Goal: Information Seeking & Learning: Check status

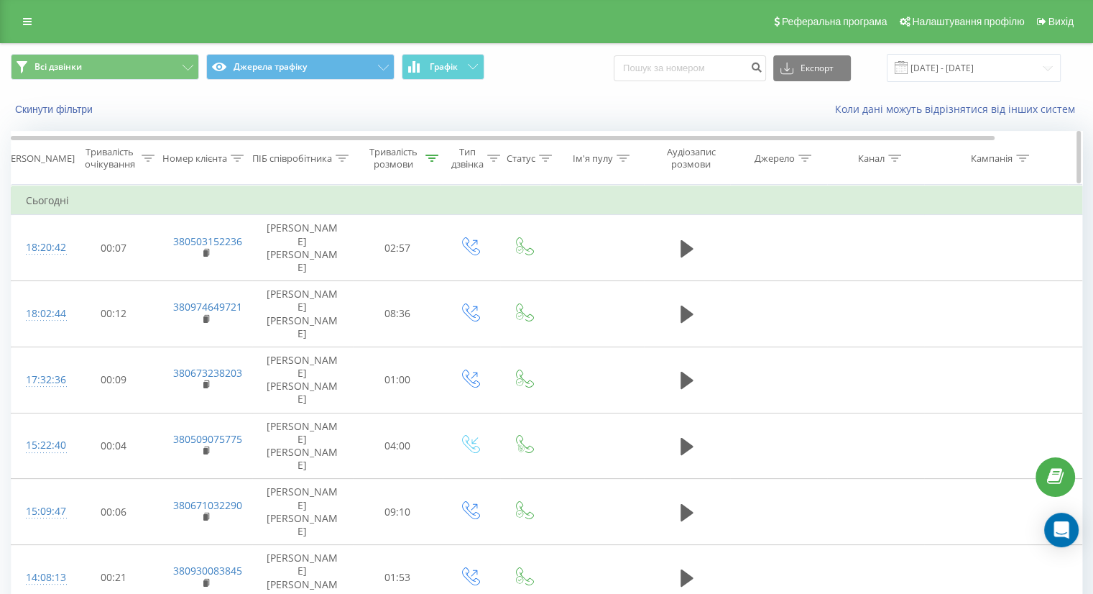
click at [402, 173] on th "Тривалість розмови" at bounding box center [398, 158] width 90 height 53
click at [398, 162] on div "Тривалість розмови" at bounding box center [393, 158] width 57 height 24
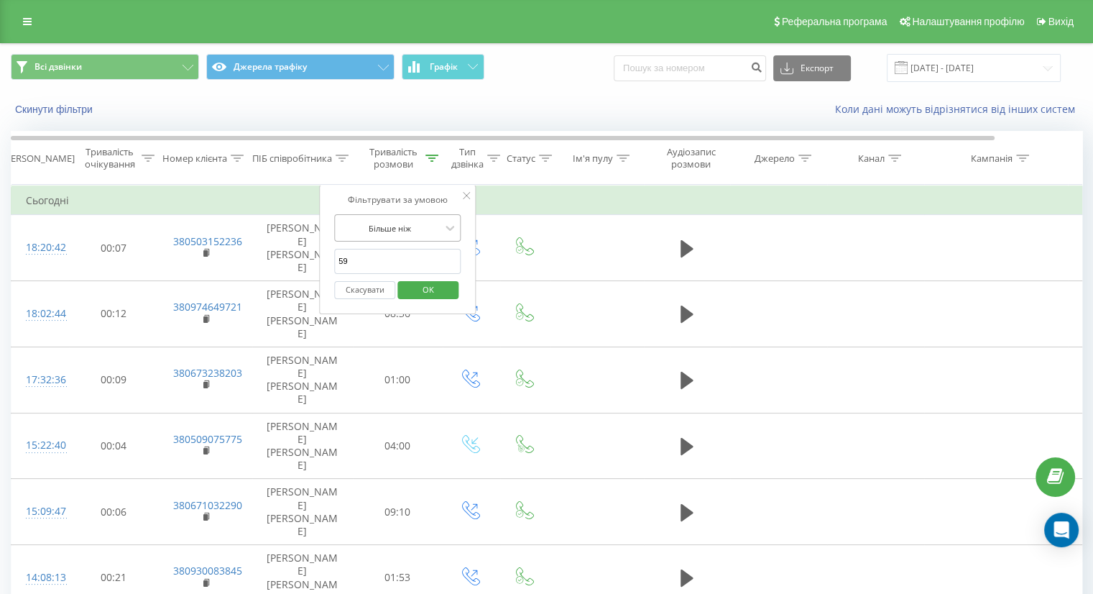
click at [429, 226] on div at bounding box center [390, 228] width 102 height 14
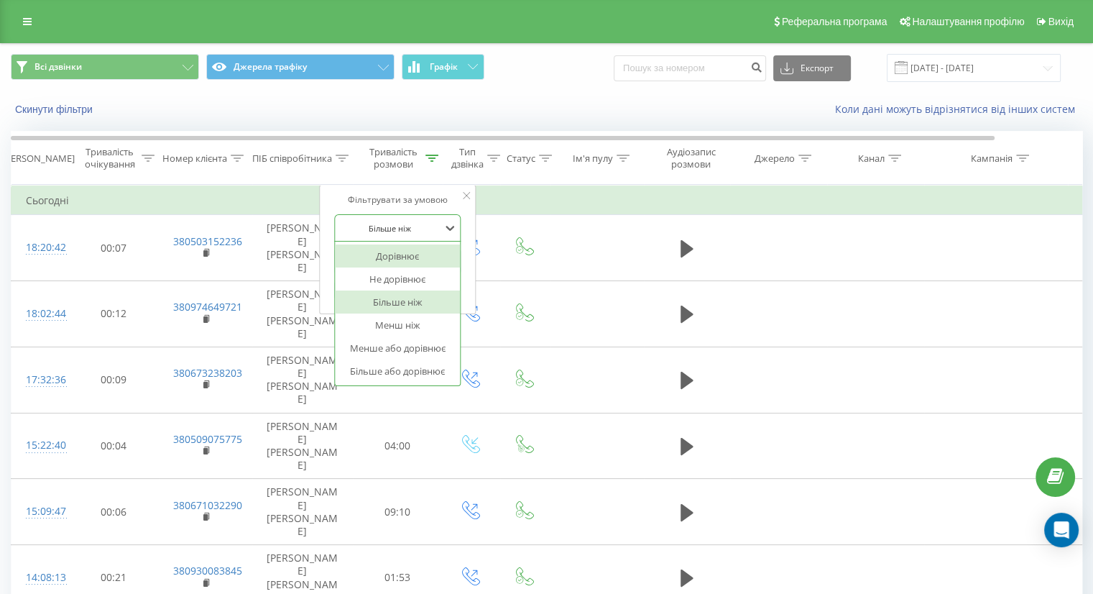
click at [405, 250] on div "Дорівнює" at bounding box center [397, 255] width 125 height 23
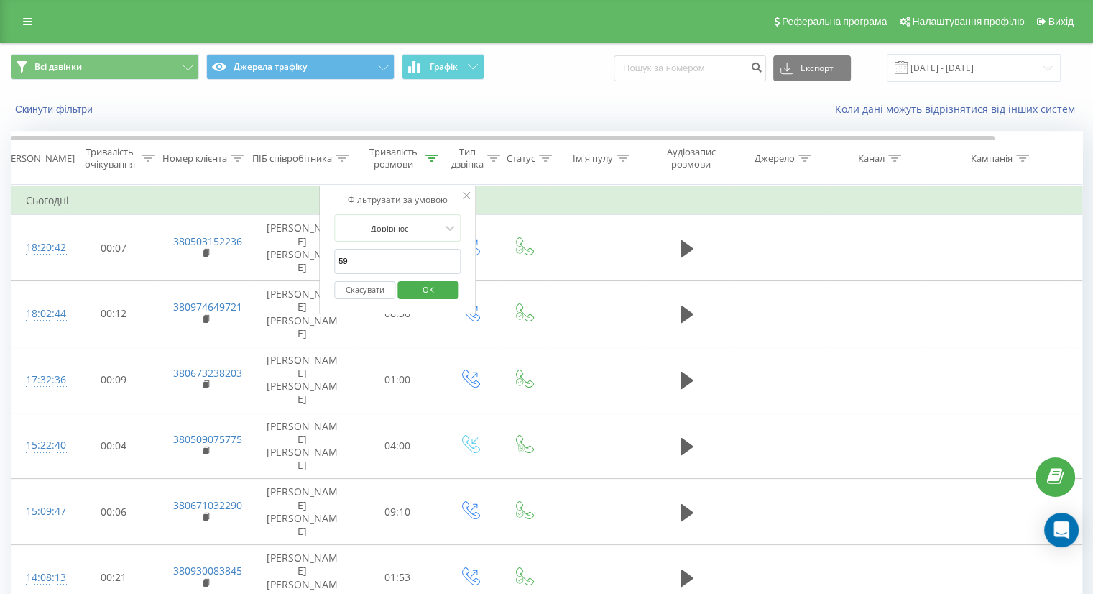
click at [404, 257] on input "59" at bounding box center [397, 261] width 127 height 25
click at [449, 290] on button "OK" at bounding box center [428, 290] width 61 height 18
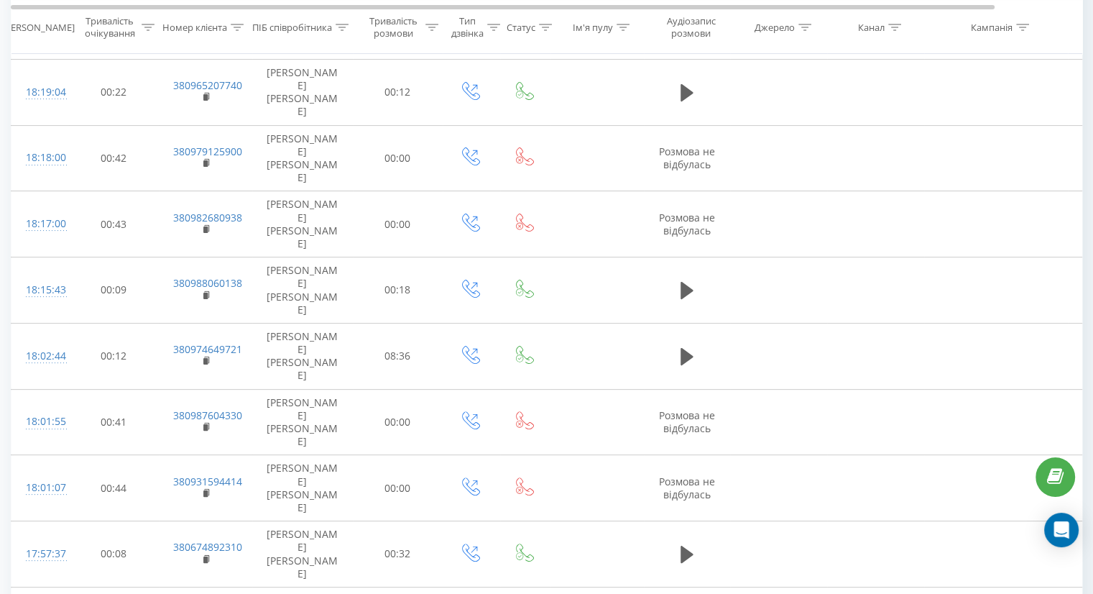
scroll to position [479, 0]
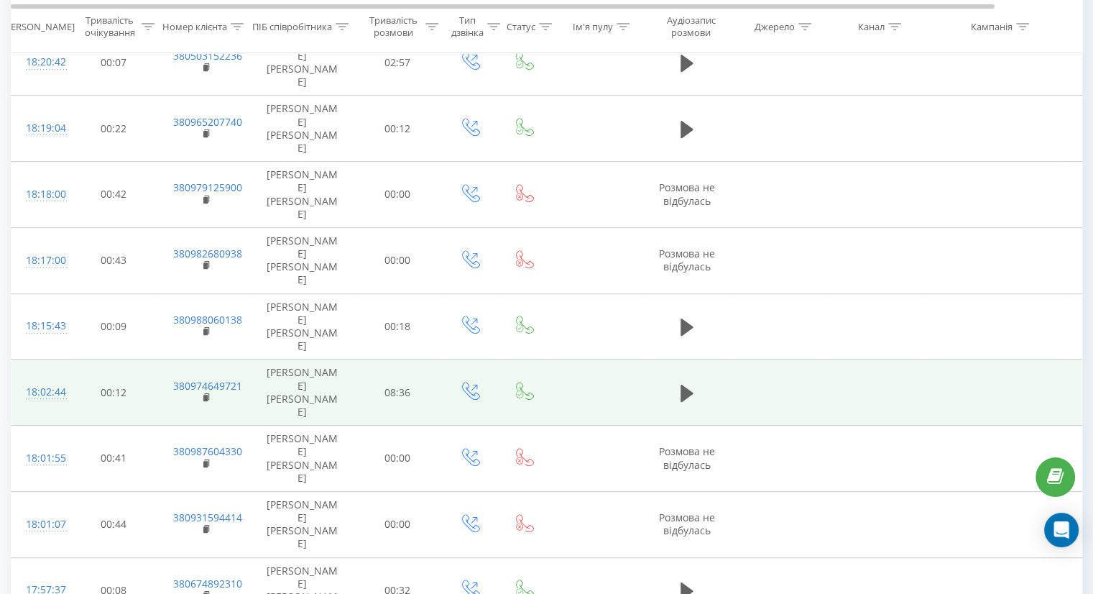
scroll to position [686, 0]
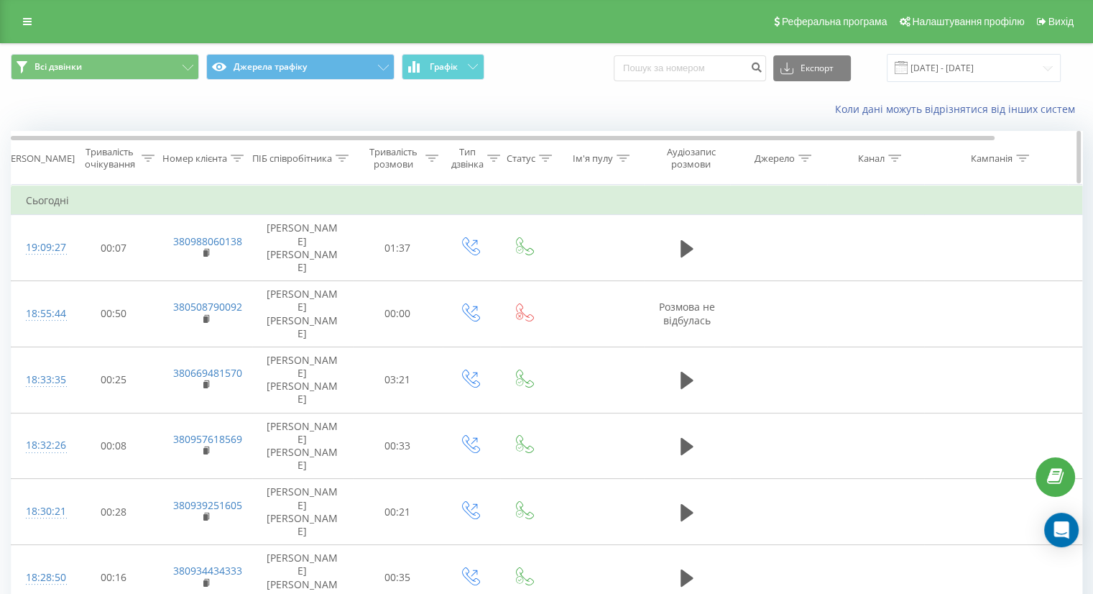
click at [415, 156] on div "Тривалість розмови" at bounding box center [393, 158] width 57 height 24
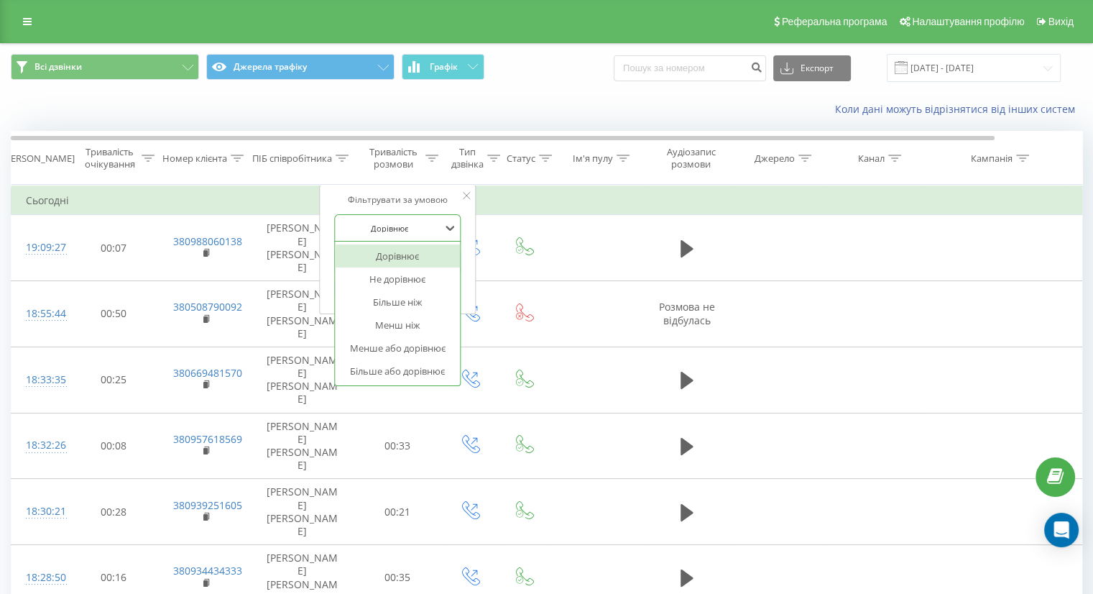
drag, startPoint x: 417, startPoint y: 220, endPoint x: 414, endPoint y: 262, distance: 42.5
click at [417, 221] on div at bounding box center [390, 228] width 102 height 14
click at [402, 298] on div "Більше ніж" at bounding box center [397, 301] width 125 height 23
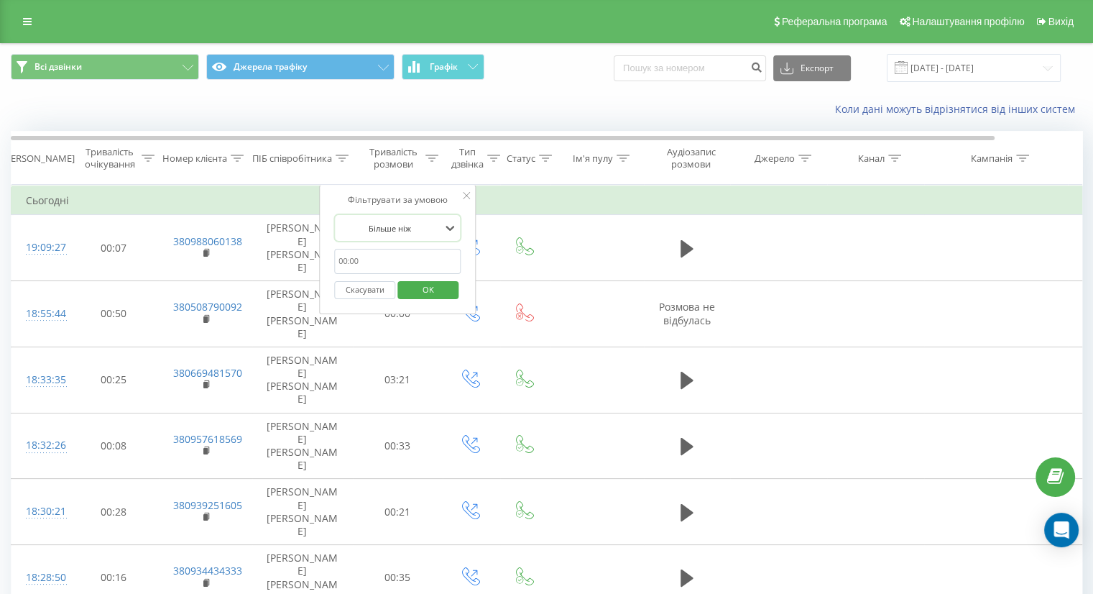
click at [405, 260] on input "text" at bounding box center [397, 261] width 127 height 25
type input "59"
click at [421, 288] on span "OK" at bounding box center [428, 289] width 40 height 22
